Goal: Task Accomplishment & Management: Use online tool/utility

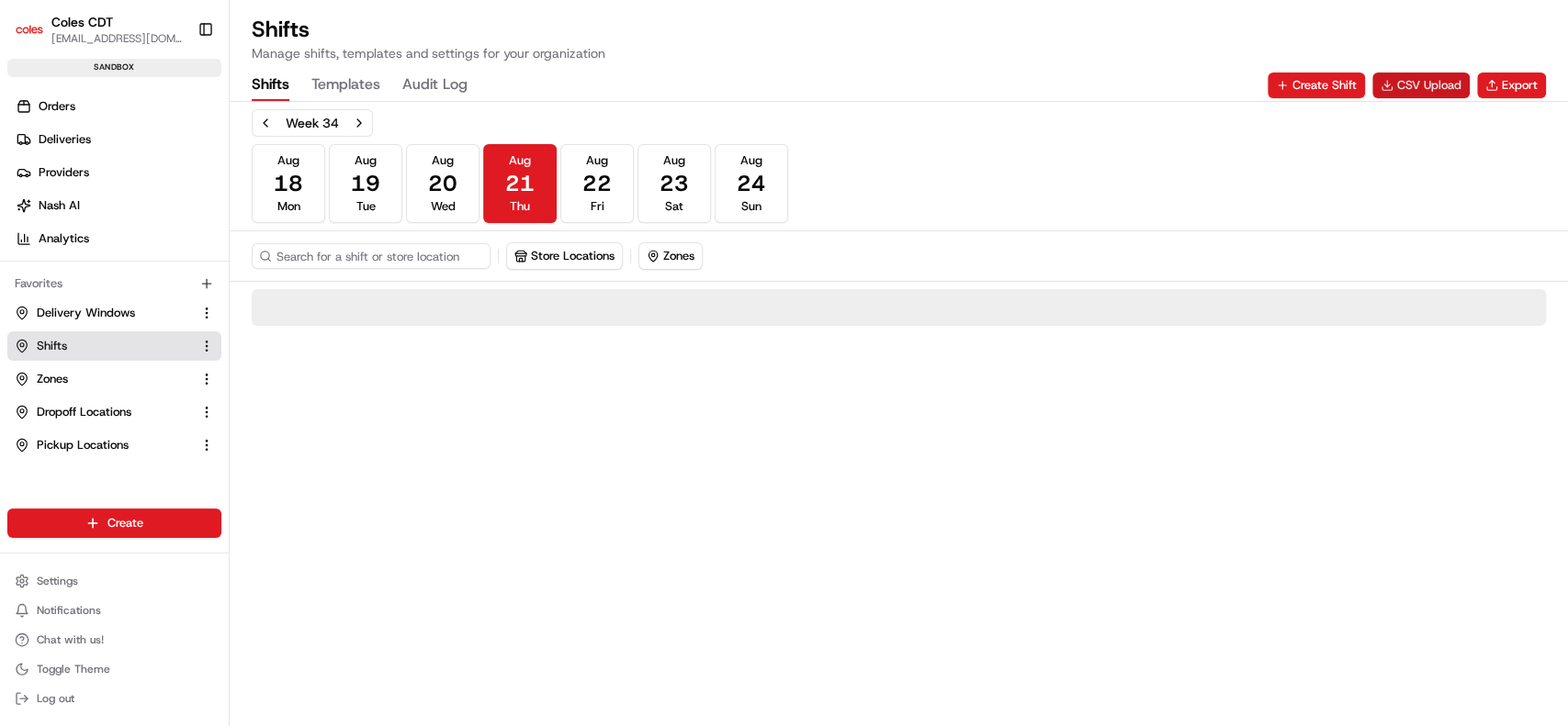
click at [1408, 86] on button "CSV Upload" at bounding box center [1421, 85] width 98 height 26
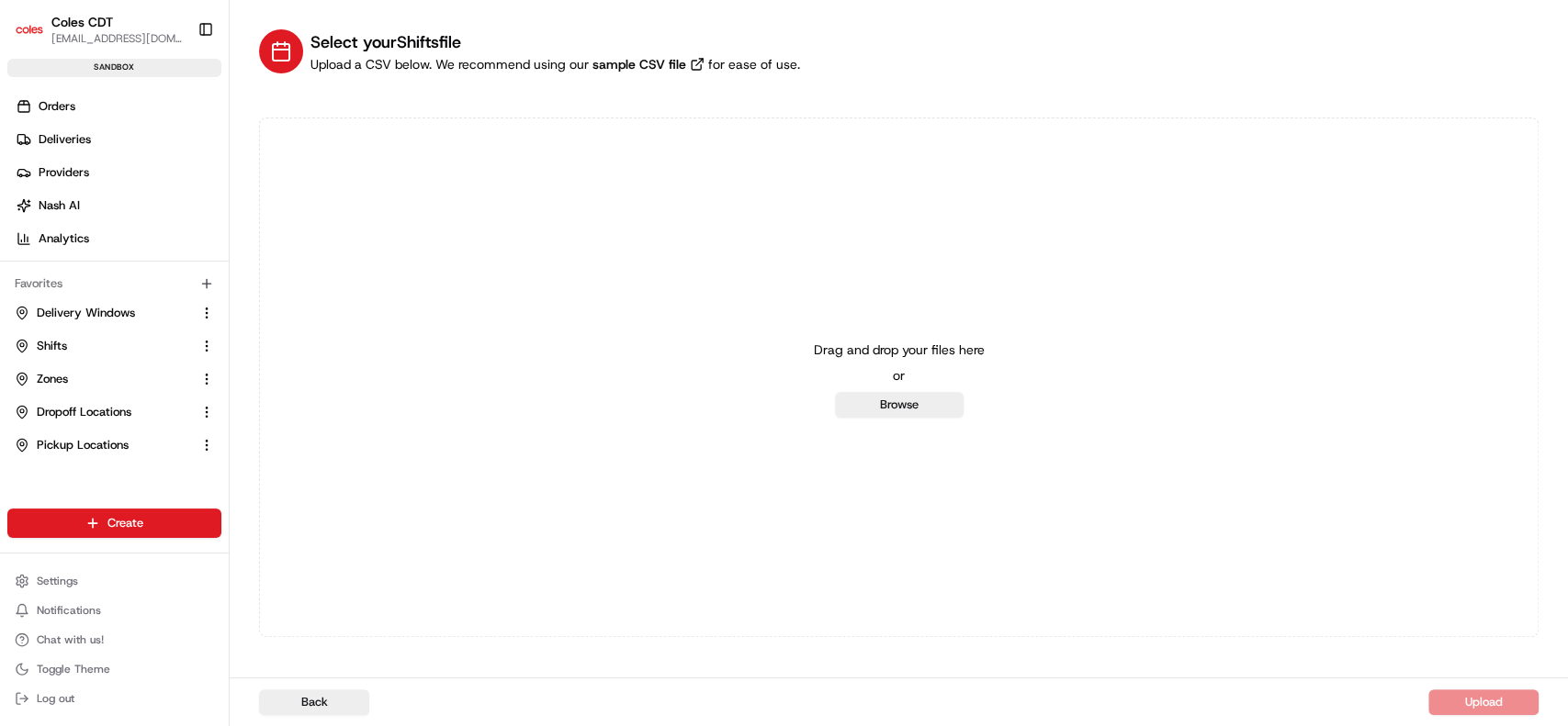
click at [889, 422] on div "Drag and drop your files here or Browse" at bounding box center [899, 378] width 1279 height 520
click at [895, 406] on button "Browse" at bounding box center [899, 405] width 129 height 26
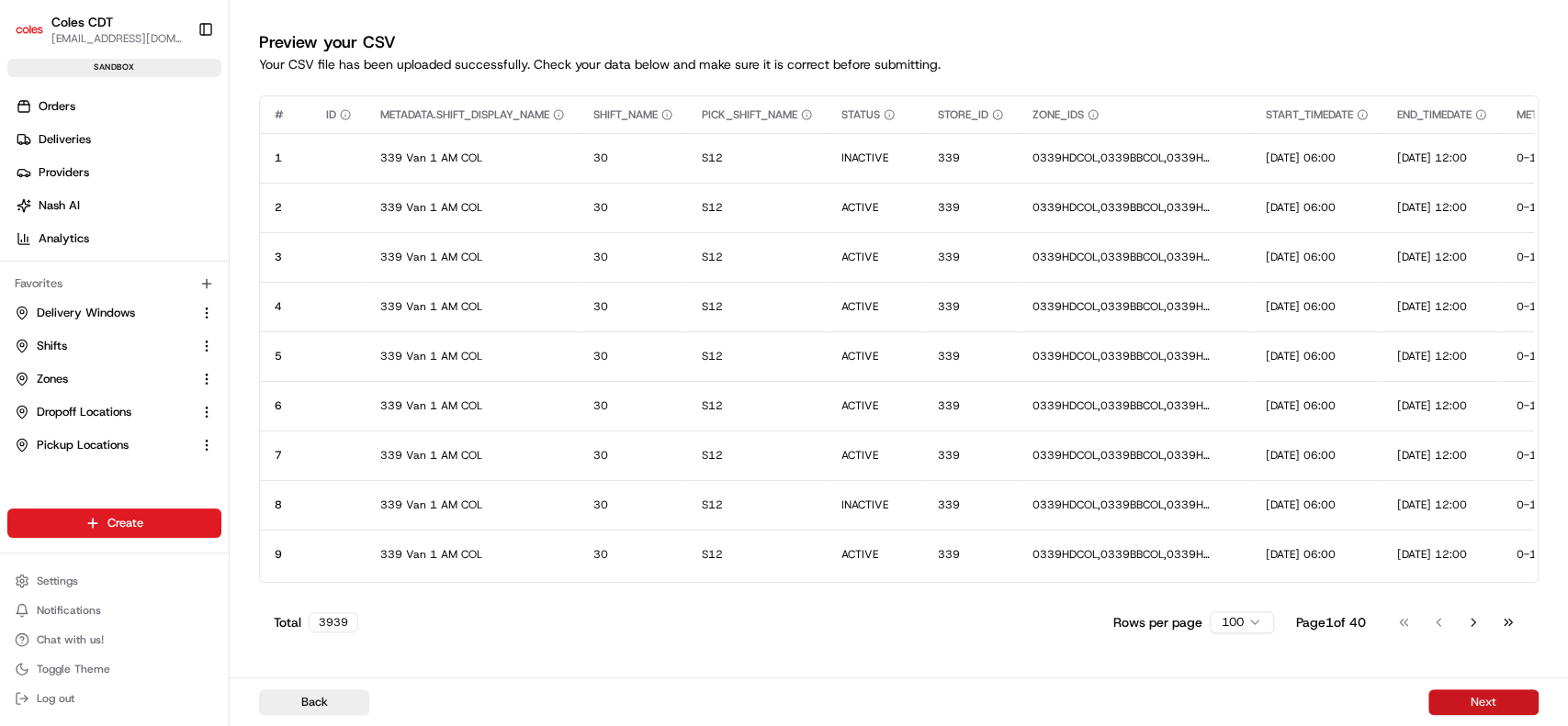
click at [1502, 708] on button "Next" at bounding box center [1483, 702] width 110 height 26
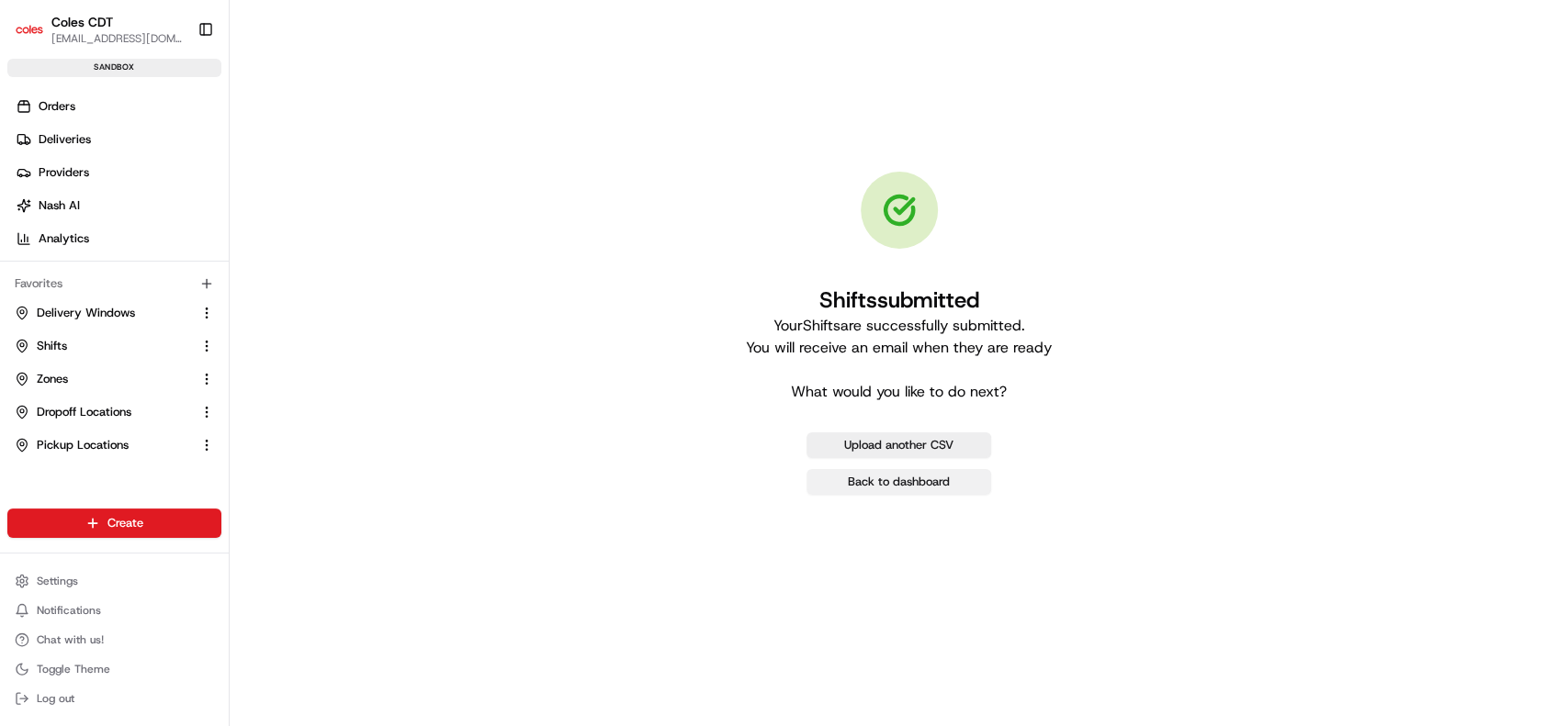
click at [912, 488] on link "Back to dashboard" at bounding box center [899, 481] width 184 height 26
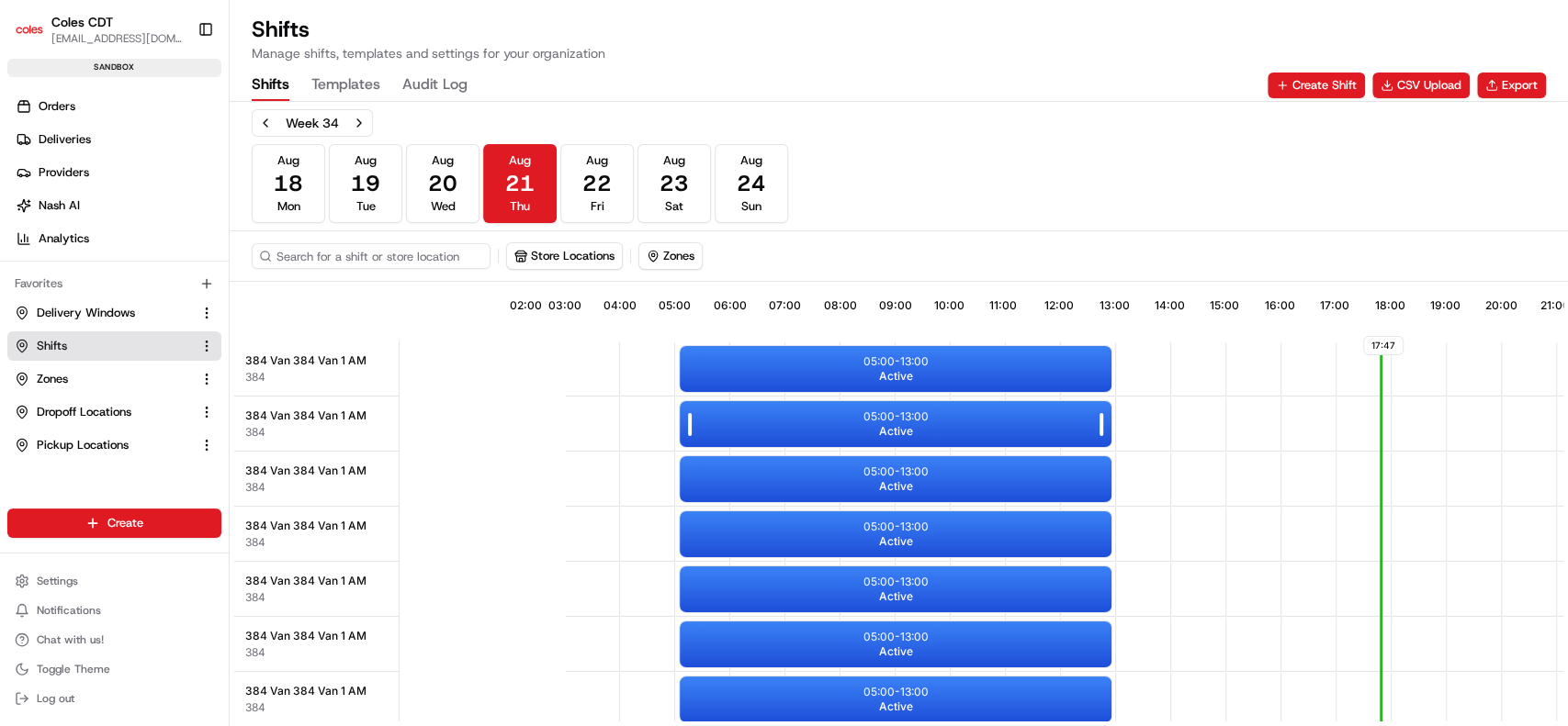
scroll to position [0, 168]
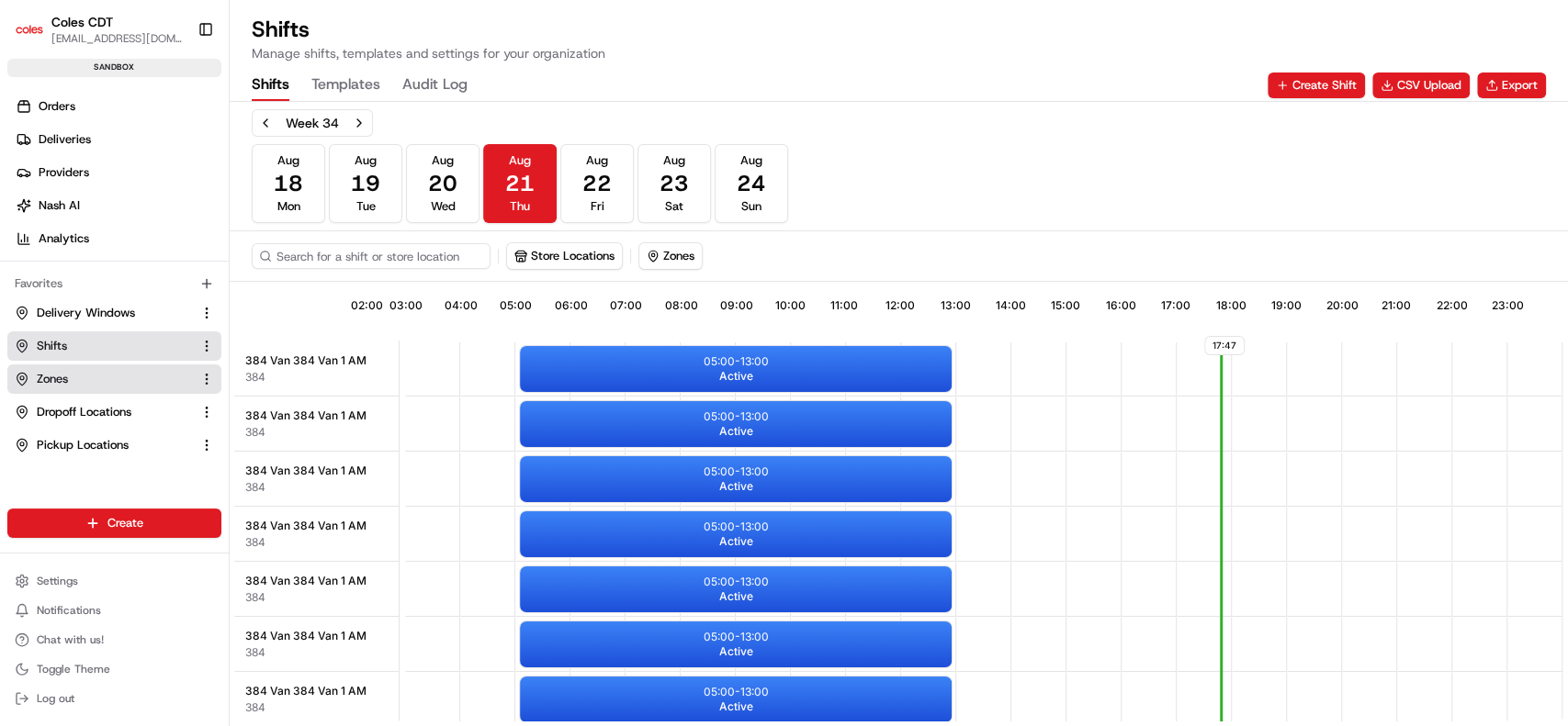
click at [33, 369] on button "Zones" at bounding box center [114, 379] width 214 height 30
click at [72, 383] on link "Zones" at bounding box center [103, 379] width 177 height 16
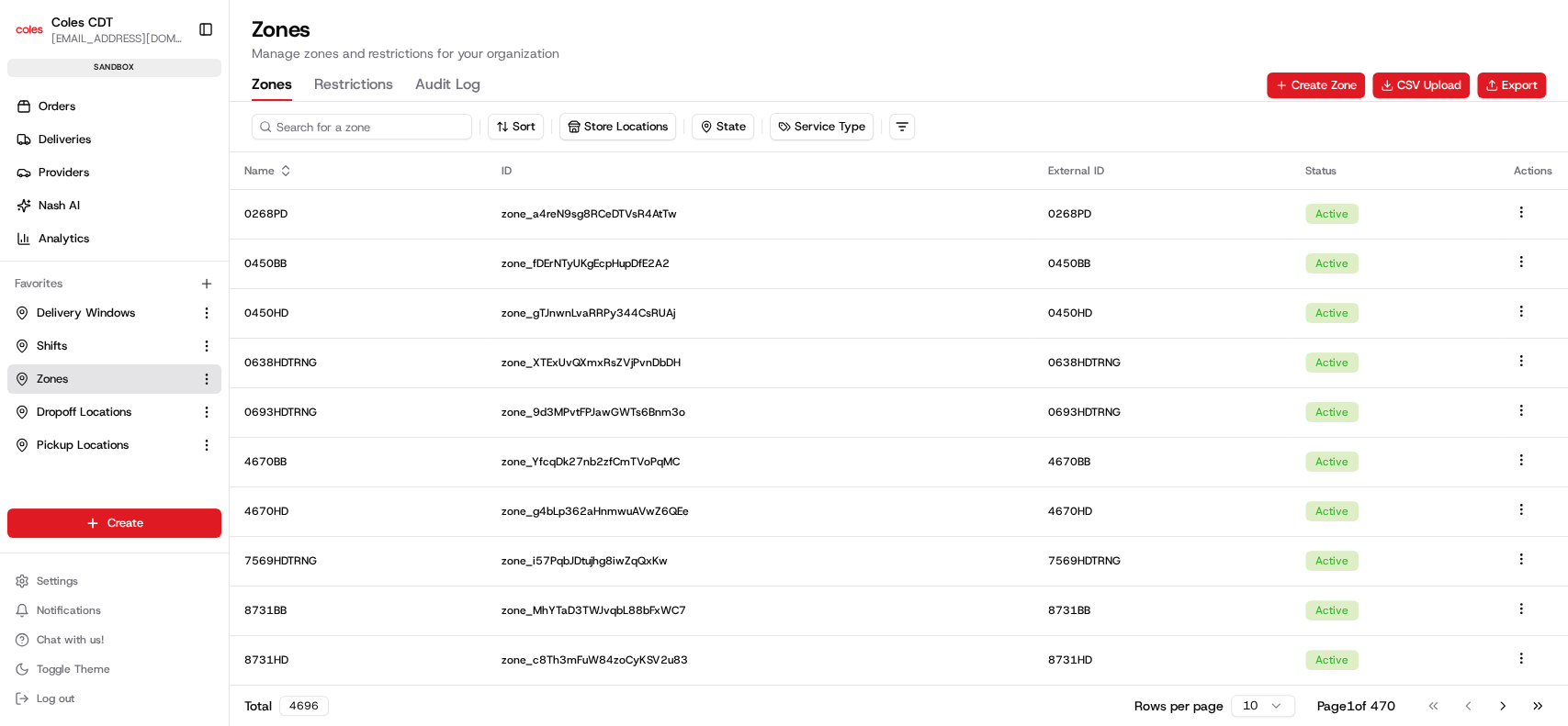
click at [314, 123] on input at bounding box center [362, 127] width 221 height 26
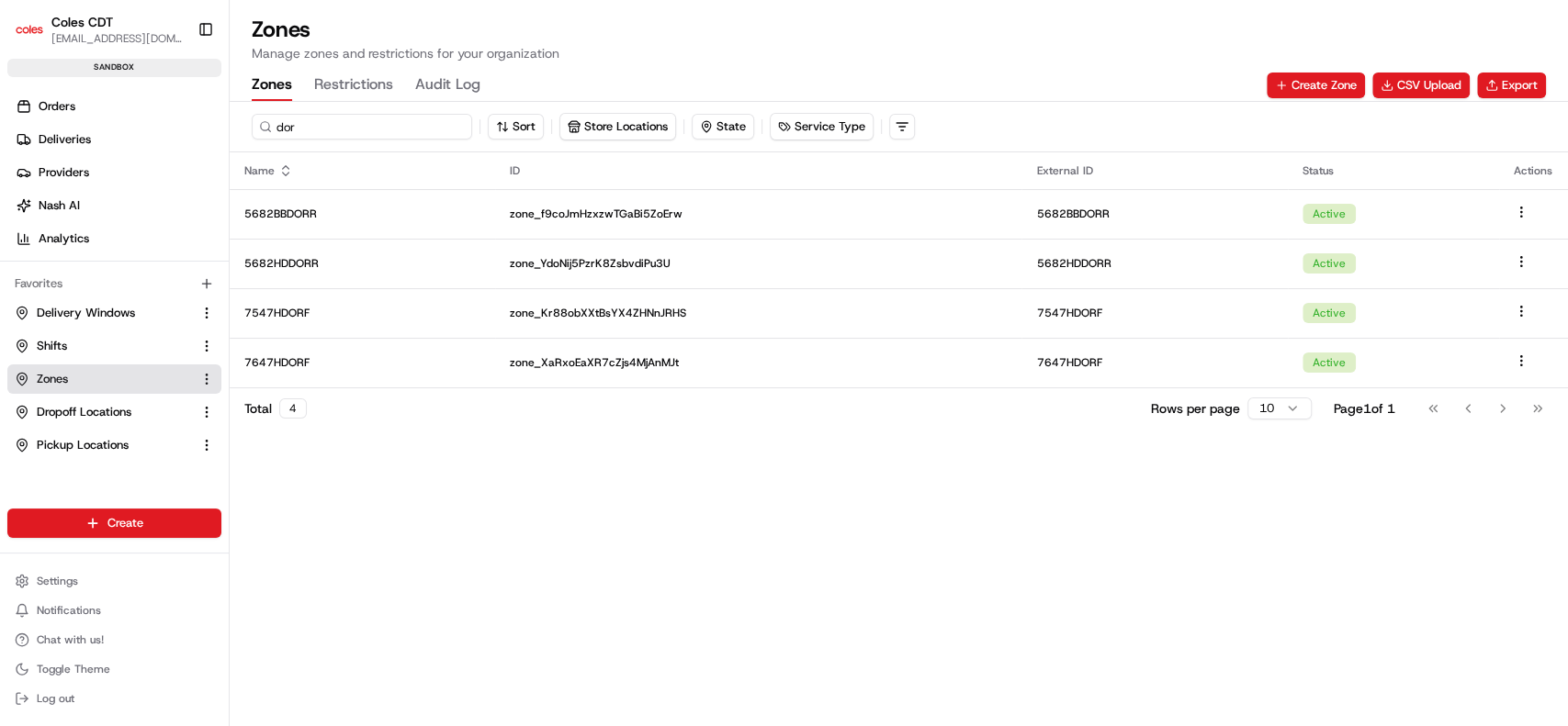
type input "dor"
click at [622, 496] on div "dor Sort Store Locations State Service Type Name ID External ID Status Actions …" at bounding box center [898, 413] width 1338 height 624
click at [83, 353] on link "Shifts" at bounding box center [103, 345] width 177 height 16
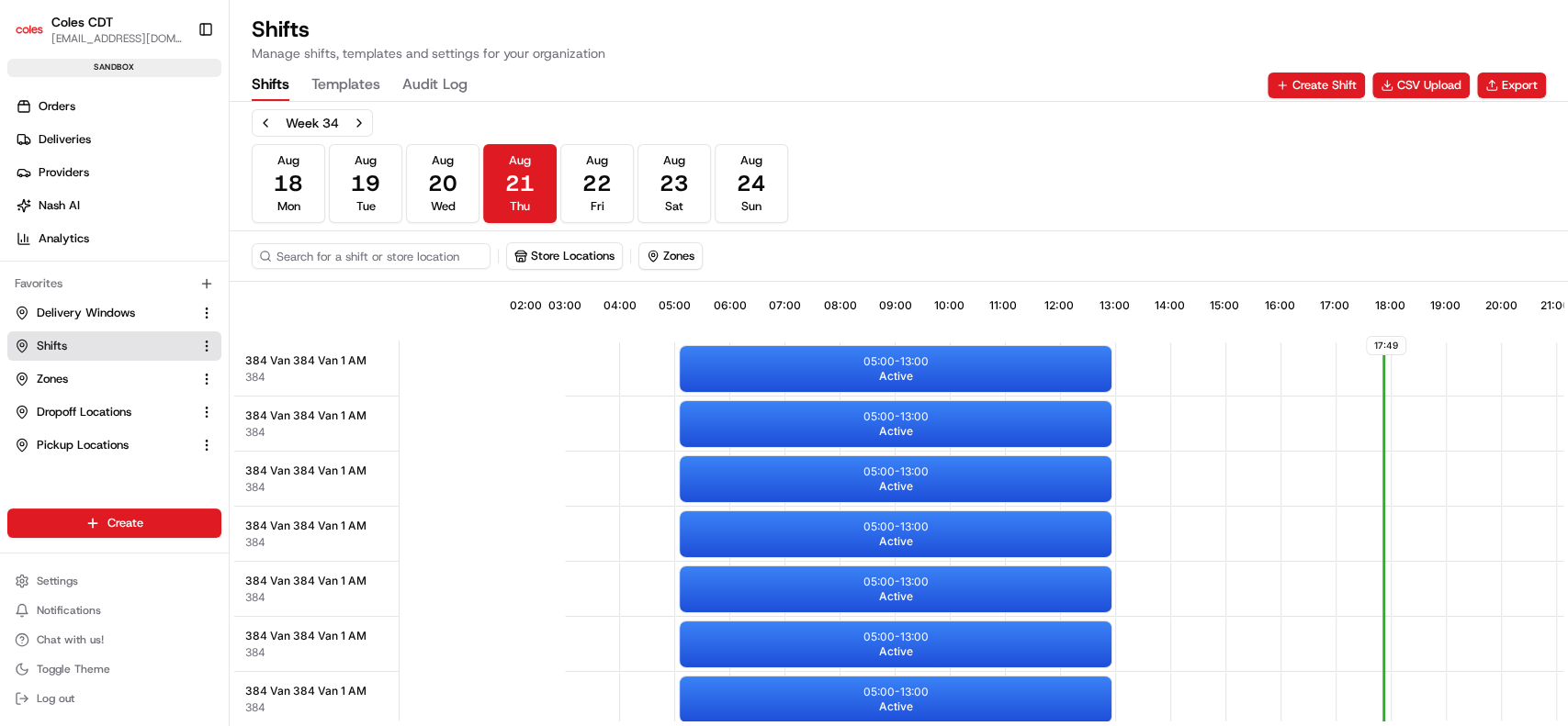
scroll to position [0, 168]
